Goal: Task Accomplishment & Management: Manage account settings

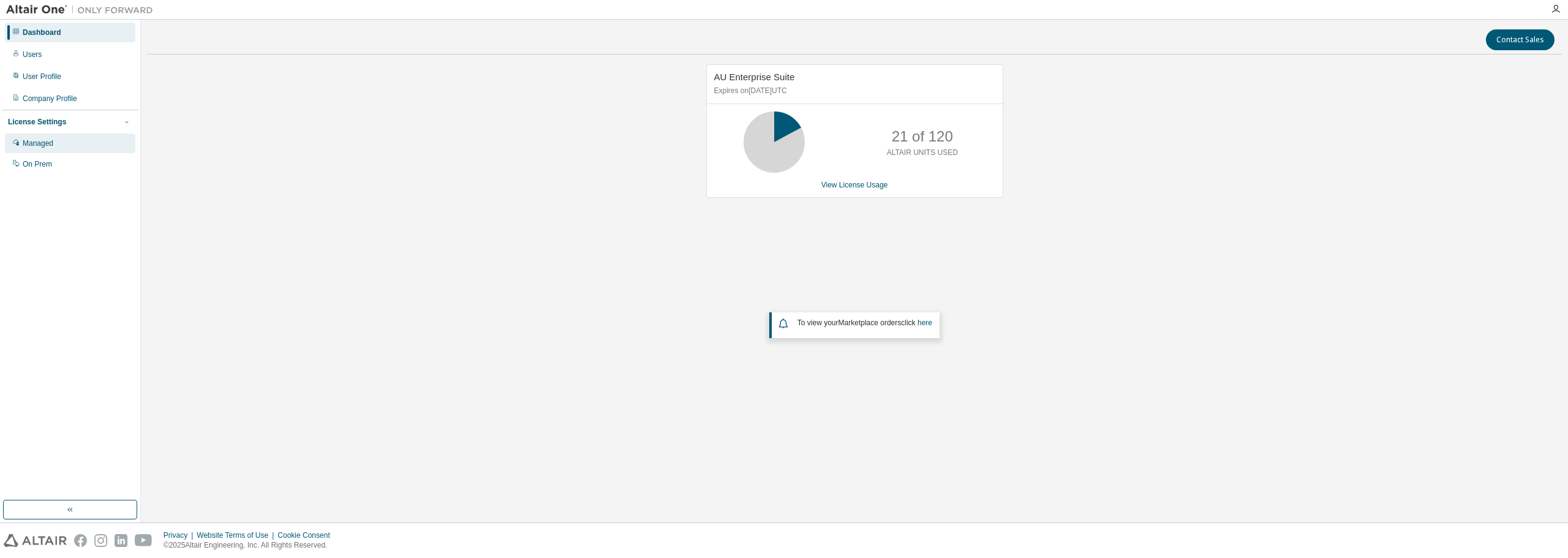
click at [55, 143] on div "Managed" at bounding box center [69, 143] width 131 height 19
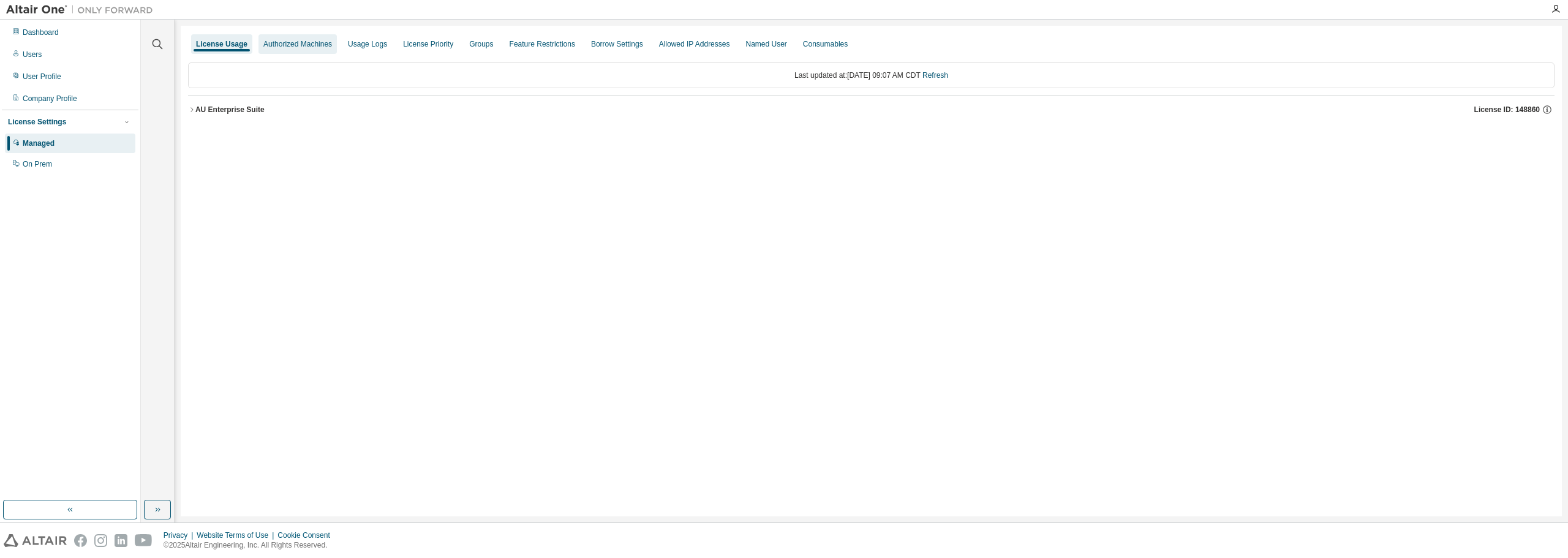
click at [285, 45] on div "Authorized Machines" at bounding box center [297, 43] width 69 height 10
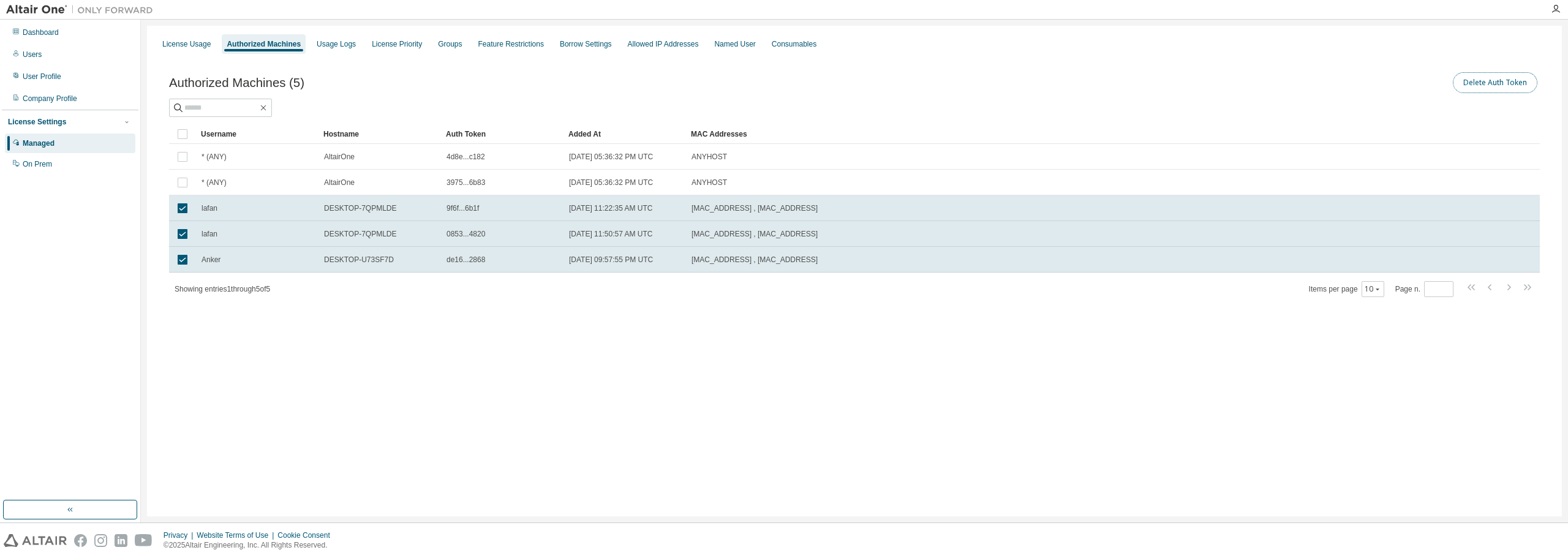
click at [1512, 81] on button "Delete Auth Token" at bounding box center [1495, 82] width 84 height 20
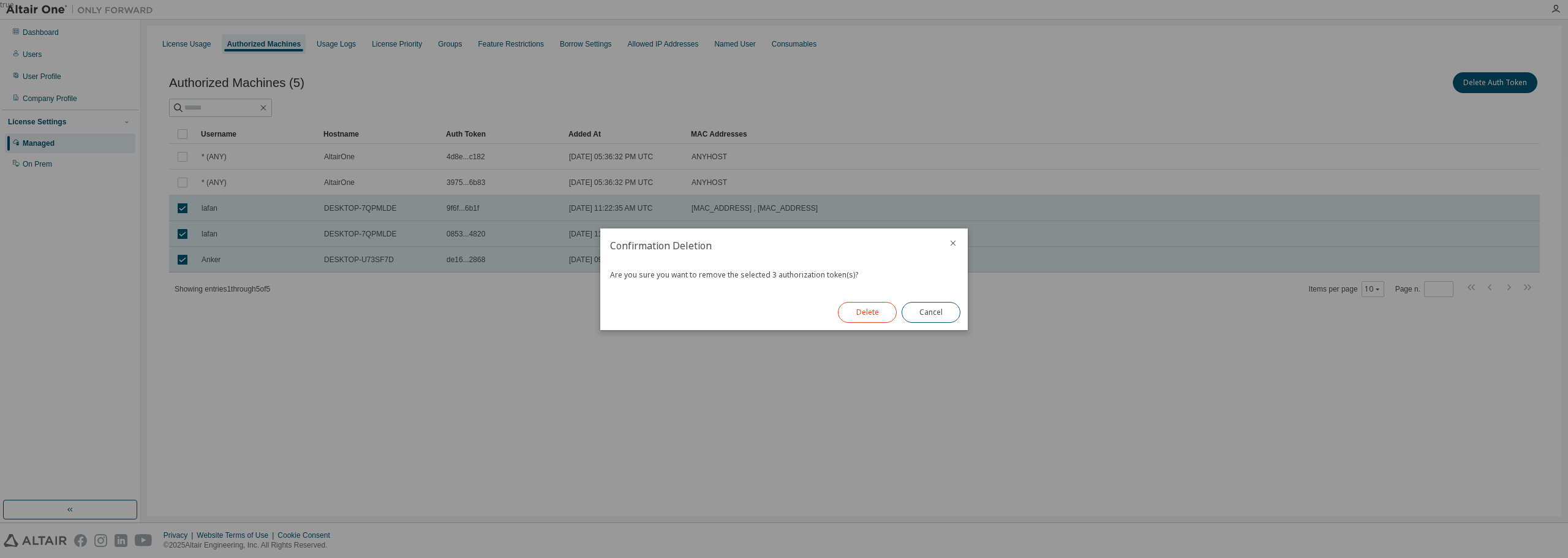
click at [871, 313] on button "Delete" at bounding box center [867, 312] width 58 height 20
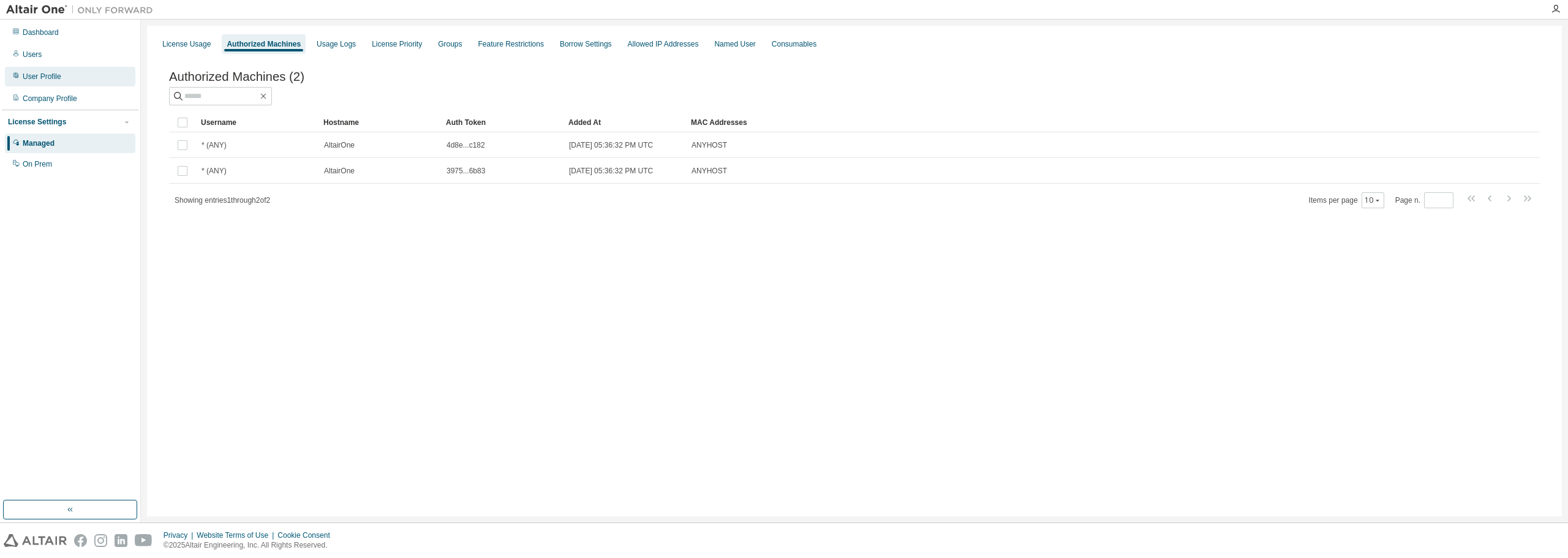
click at [46, 72] on div "User Profile" at bounding box center [42, 76] width 39 height 10
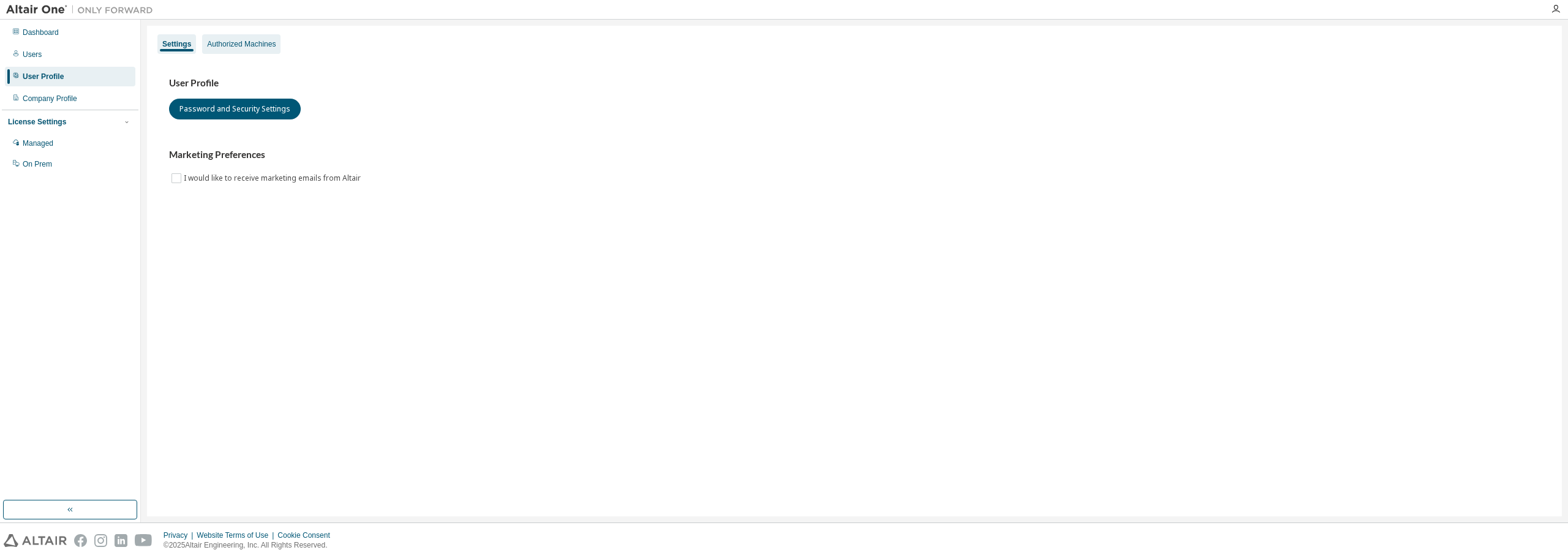
click at [270, 41] on div "Authorized Machines" at bounding box center [242, 43] width 69 height 10
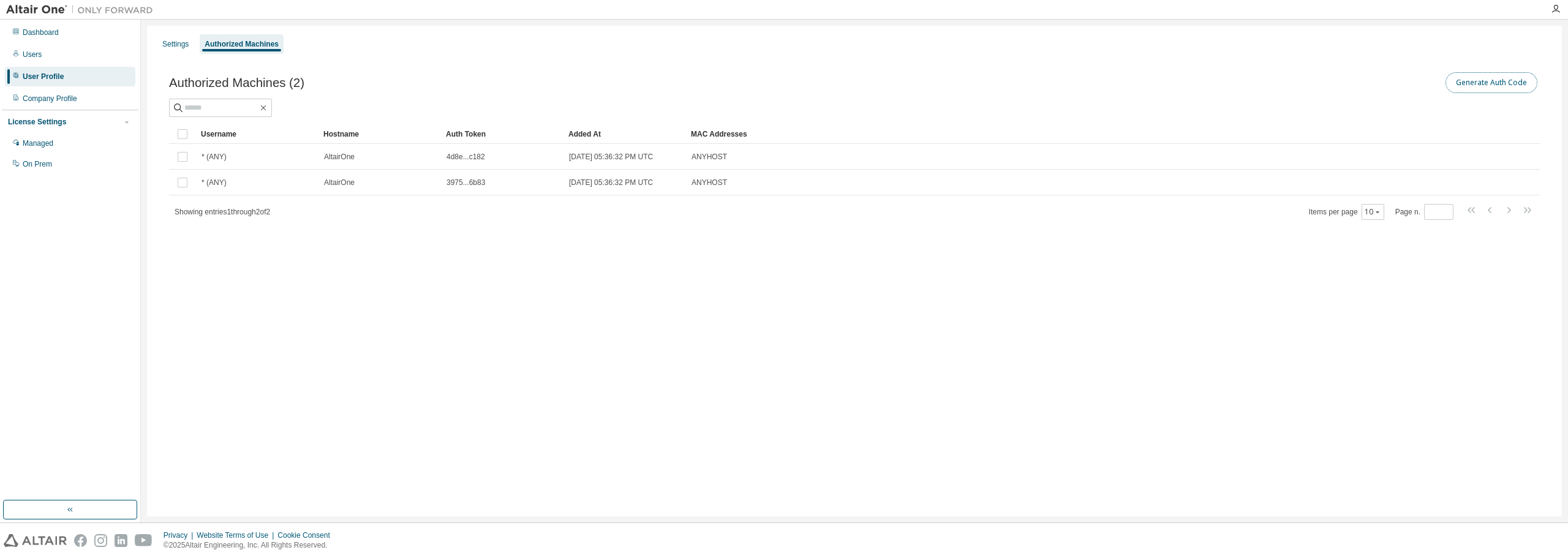
click at [1508, 85] on button "Generate Auth Code" at bounding box center [1491, 82] width 92 height 20
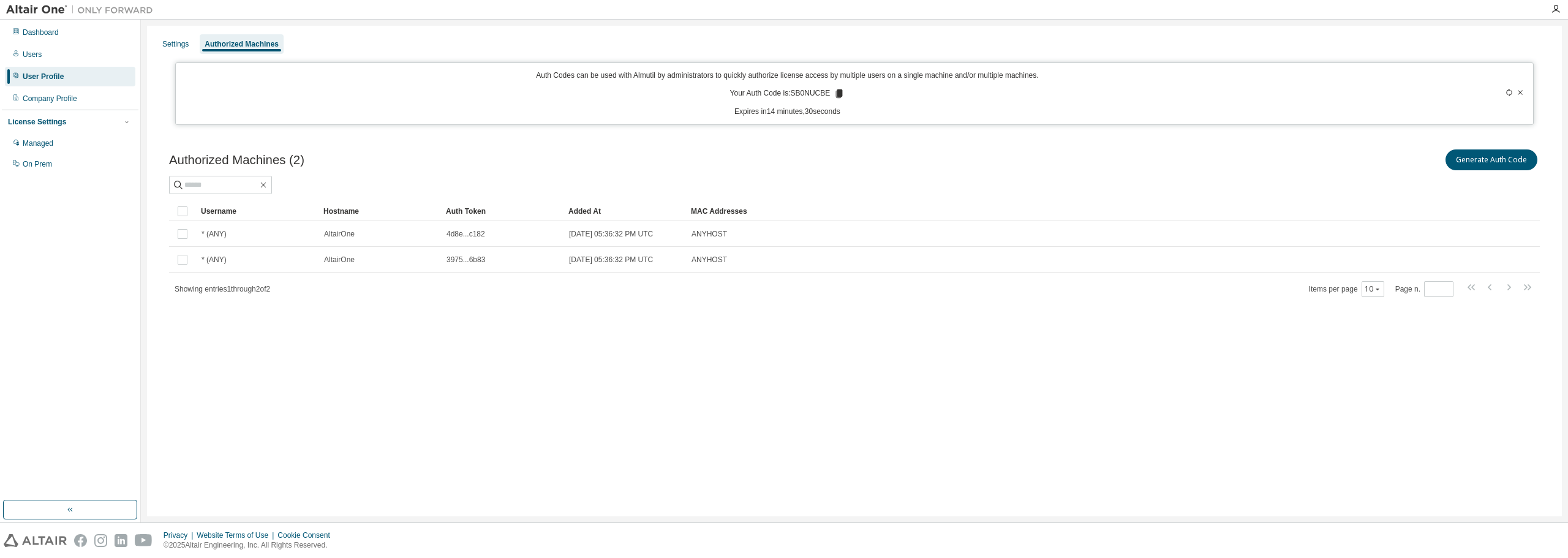
drag, startPoint x: 834, startPoint y: 95, endPoint x: 847, endPoint y: 92, distance: 13.3
click at [835, 94] on icon at bounding box center [839, 93] width 11 height 11
